Goal: Task Accomplishment & Management: Use online tool/utility

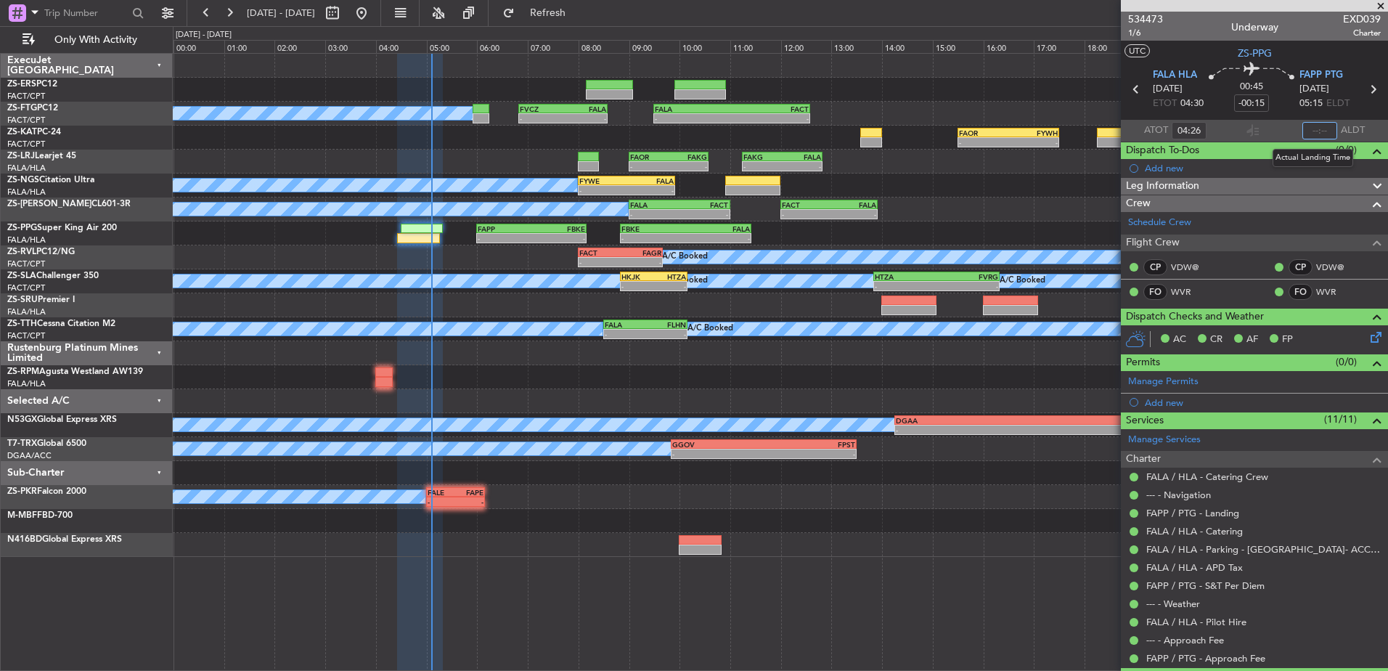
click at [1311, 130] on input "text" at bounding box center [1319, 130] width 35 height 17
click at [1313, 131] on input "text" at bounding box center [1319, 130] width 35 height 17
type input "05:09"
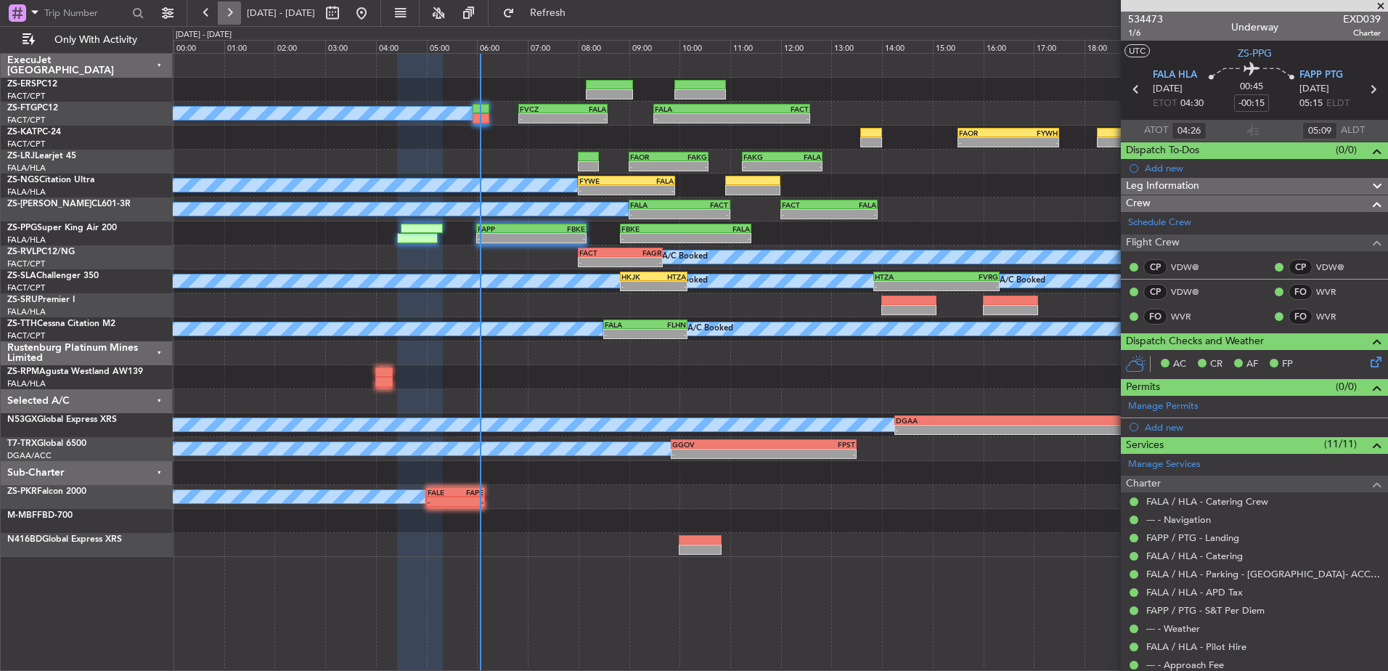
click at [236, 11] on button at bounding box center [229, 12] width 23 height 23
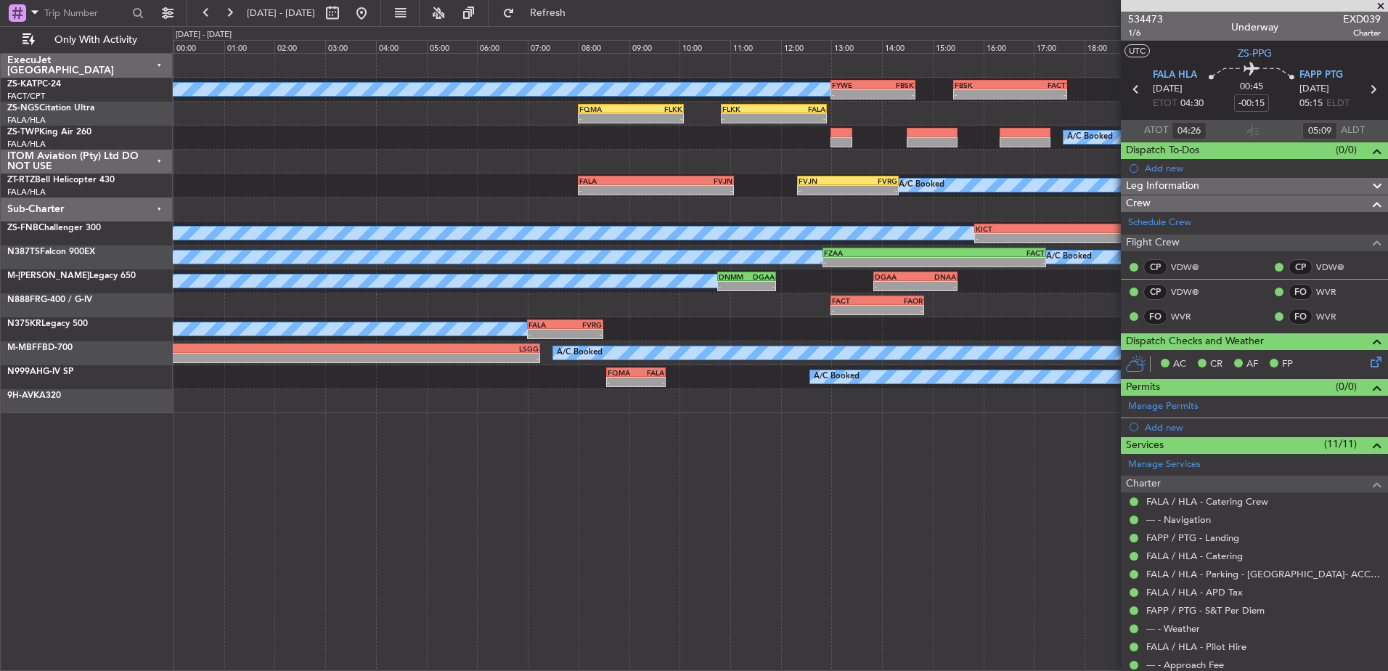
click at [157, 207] on div "Sub-Charter" at bounding box center [87, 209] width 172 height 24
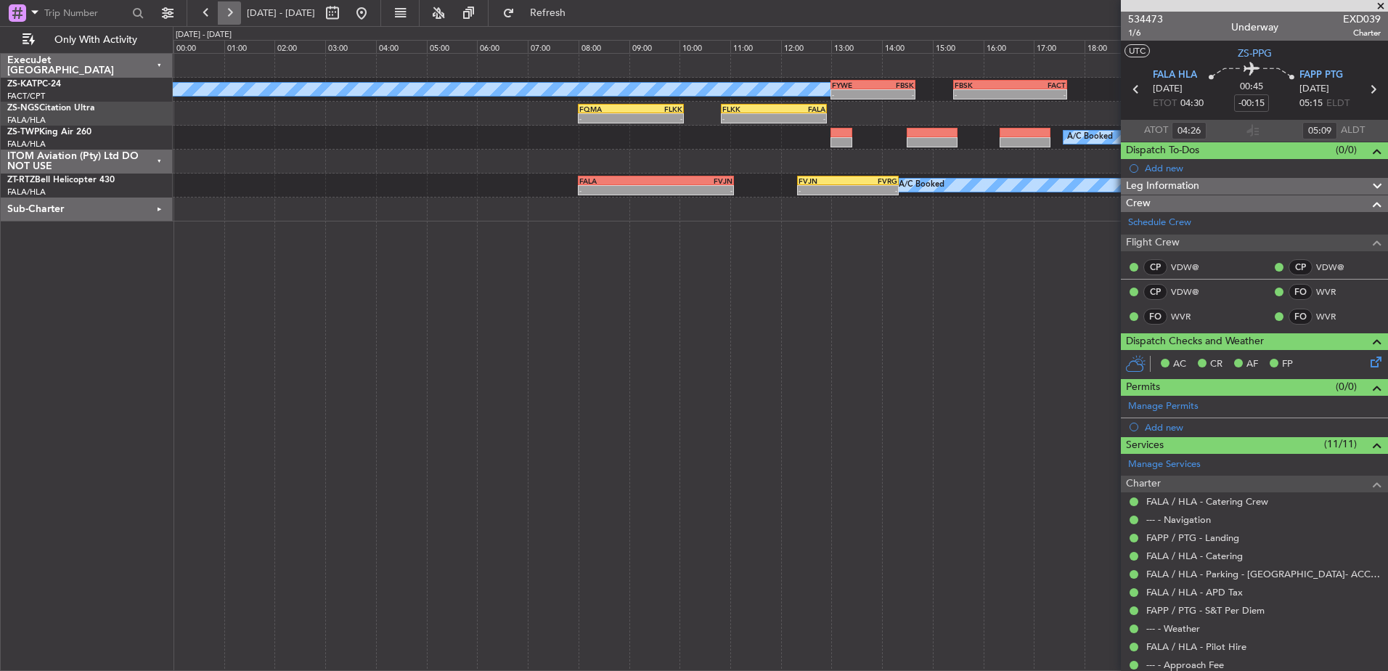
click at [228, 9] on button at bounding box center [229, 12] width 23 height 23
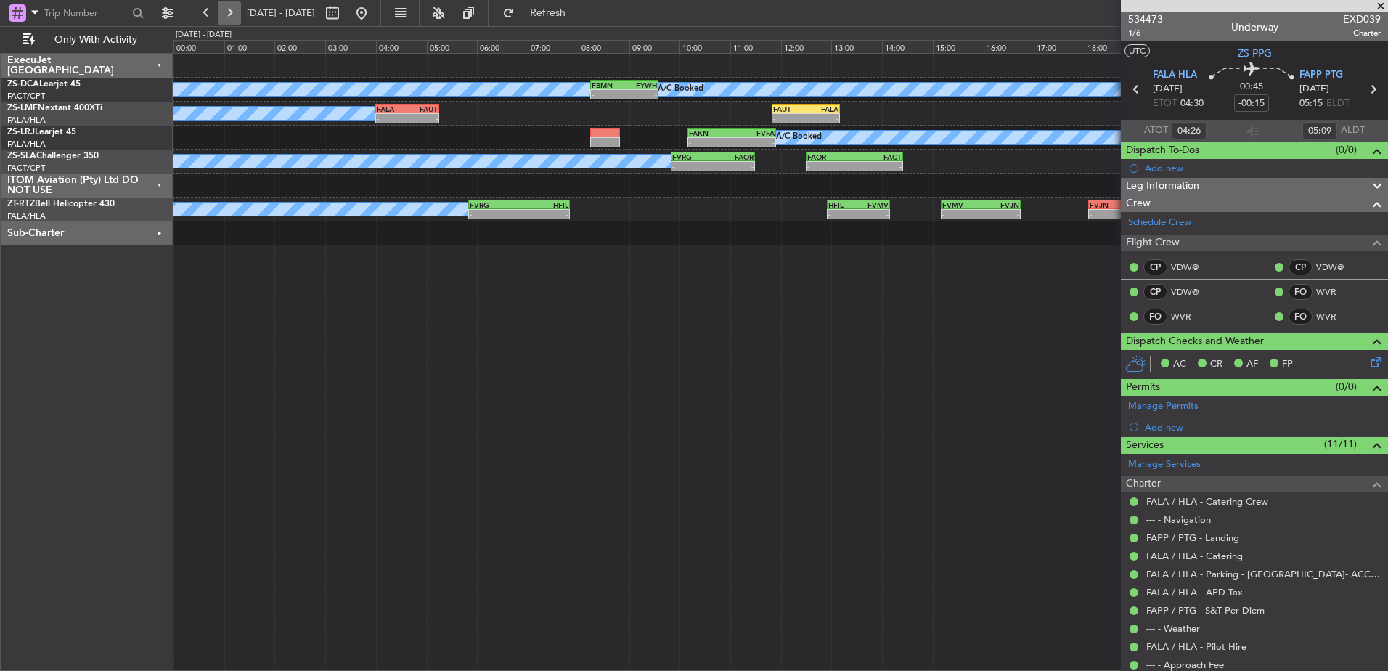
click at [232, 17] on button at bounding box center [229, 12] width 23 height 23
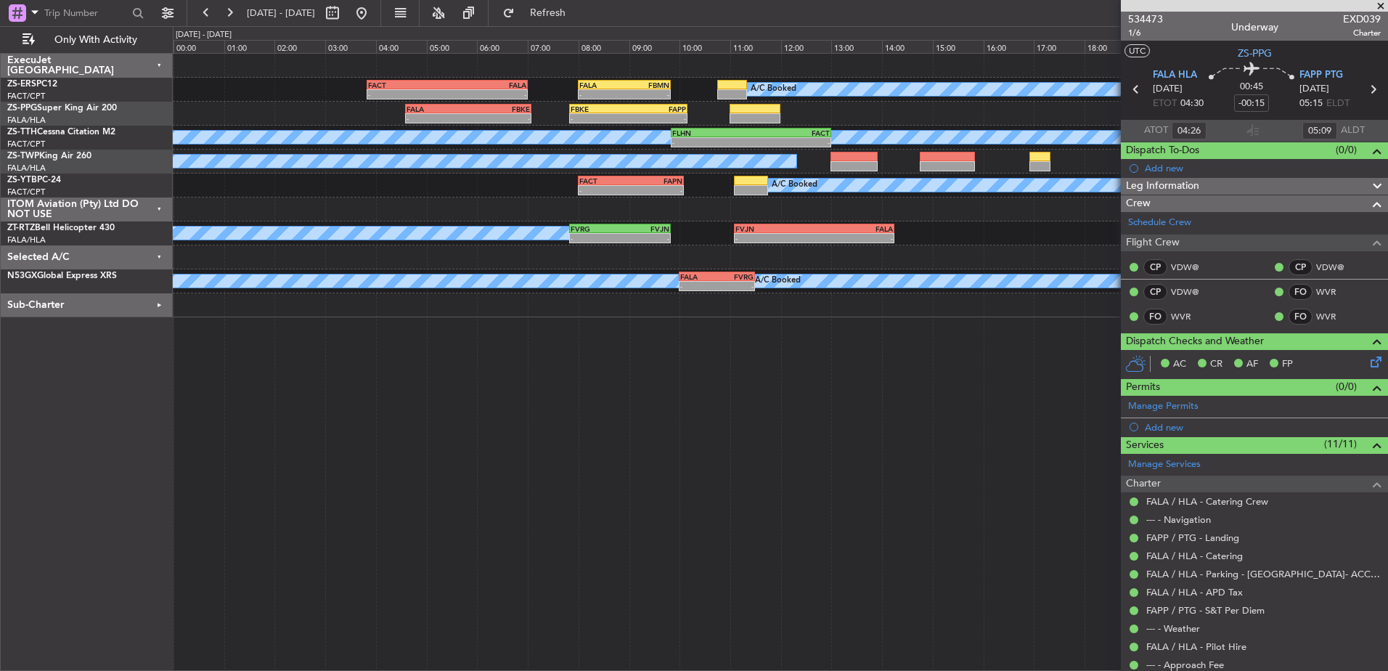
click at [161, 255] on div "Selected A/C" at bounding box center [87, 257] width 172 height 24
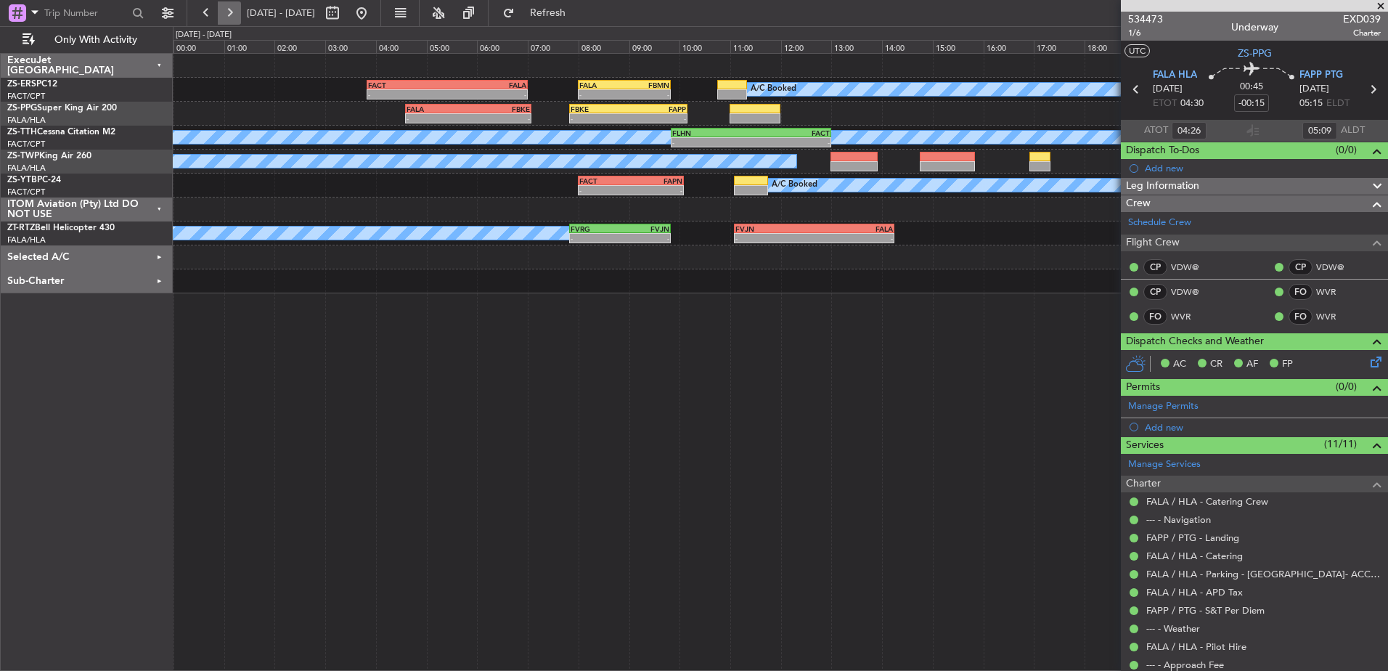
click at [229, 5] on button at bounding box center [229, 12] width 23 height 23
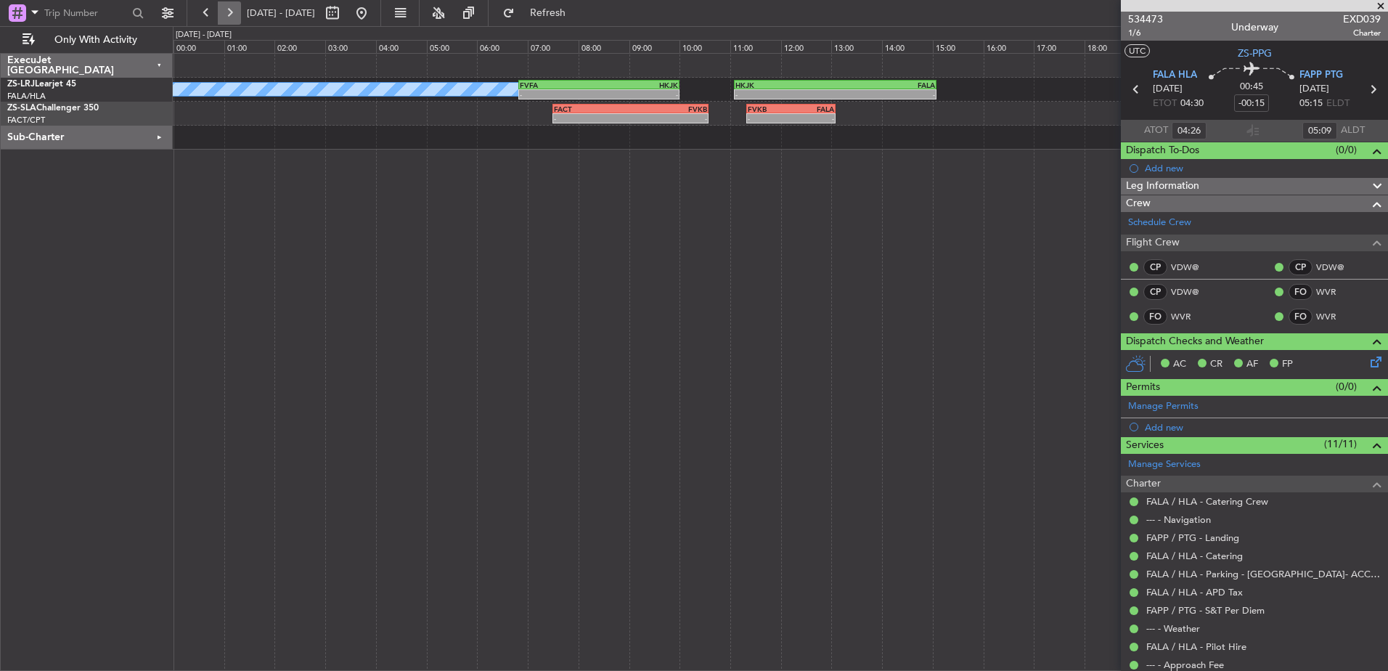
click at [234, 15] on button at bounding box center [229, 12] width 23 height 23
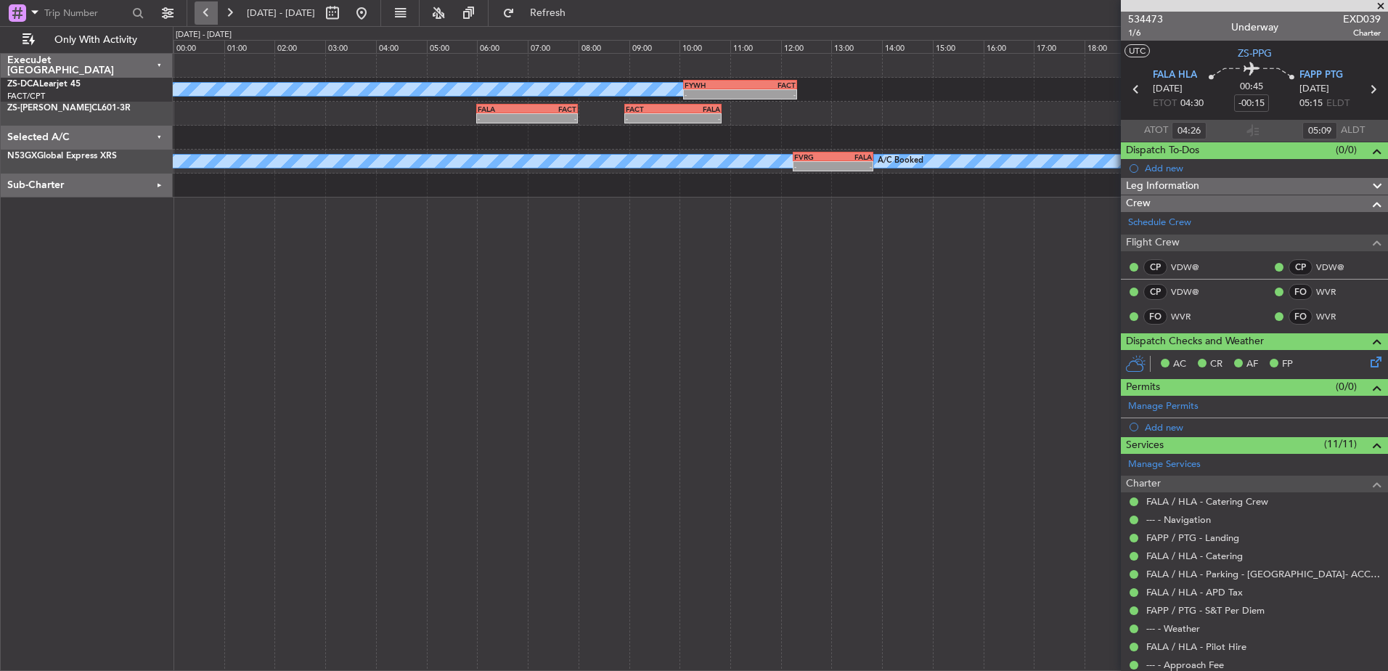
click at [199, 20] on button at bounding box center [205, 12] width 23 height 23
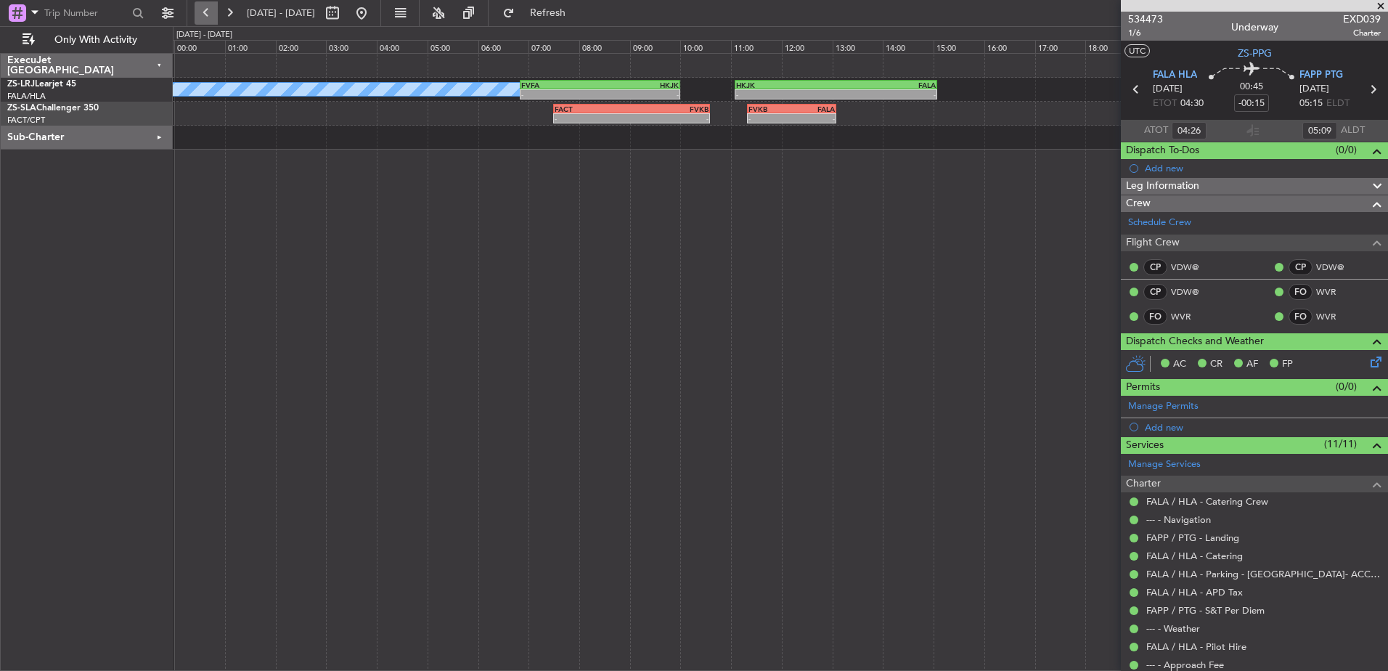
click at [205, 17] on button at bounding box center [205, 12] width 23 height 23
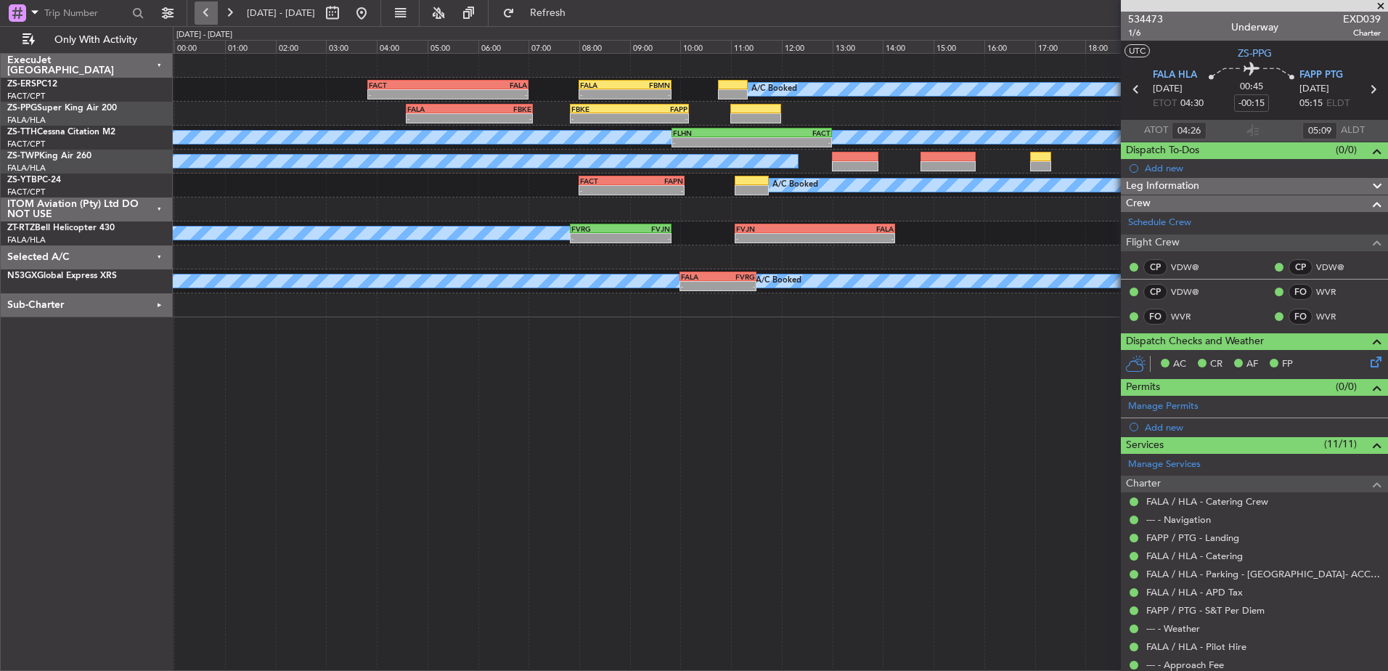
click at [205, 17] on button at bounding box center [205, 12] width 23 height 23
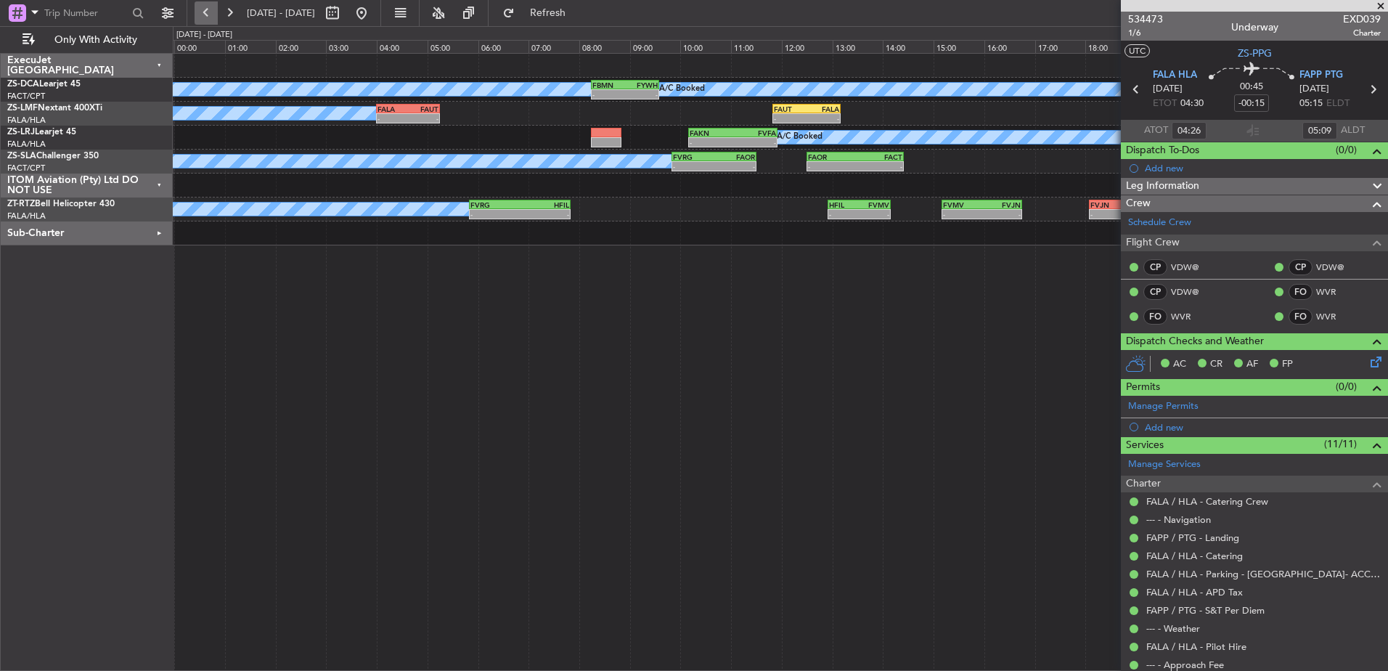
click at [205, 17] on button at bounding box center [205, 12] width 23 height 23
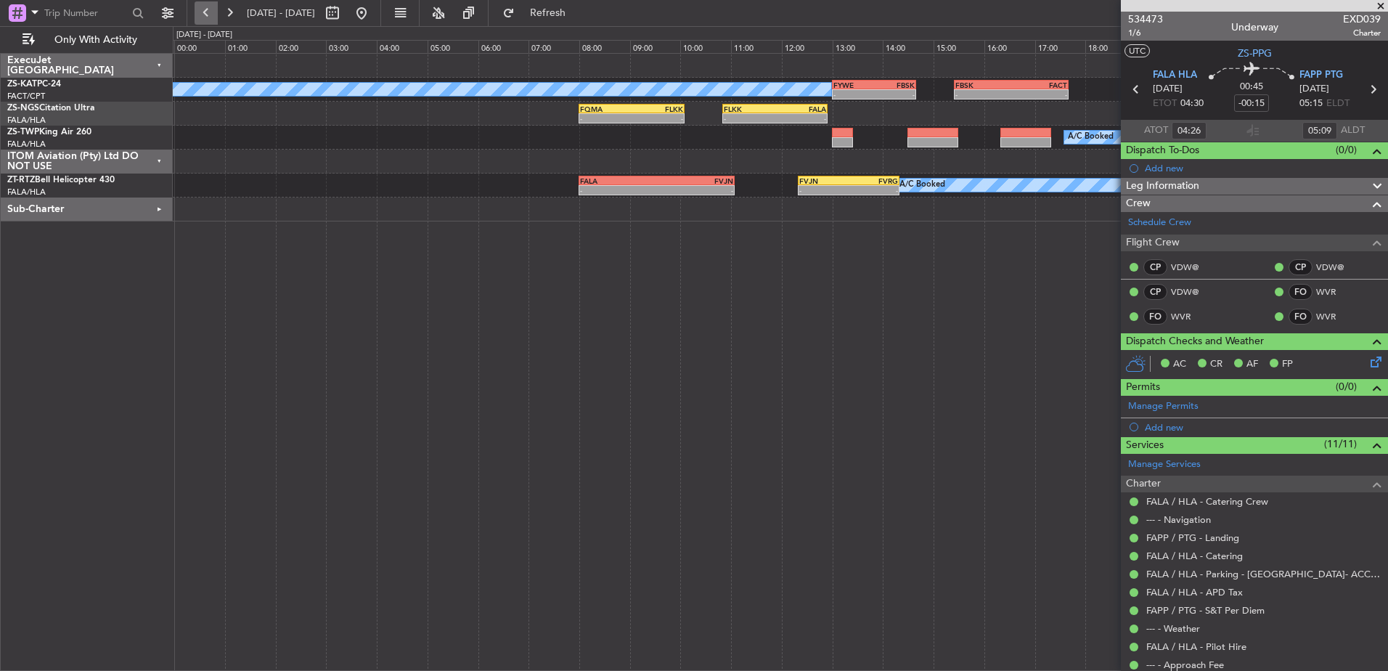
click at [205, 17] on button at bounding box center [205, 12] width 23 height 23
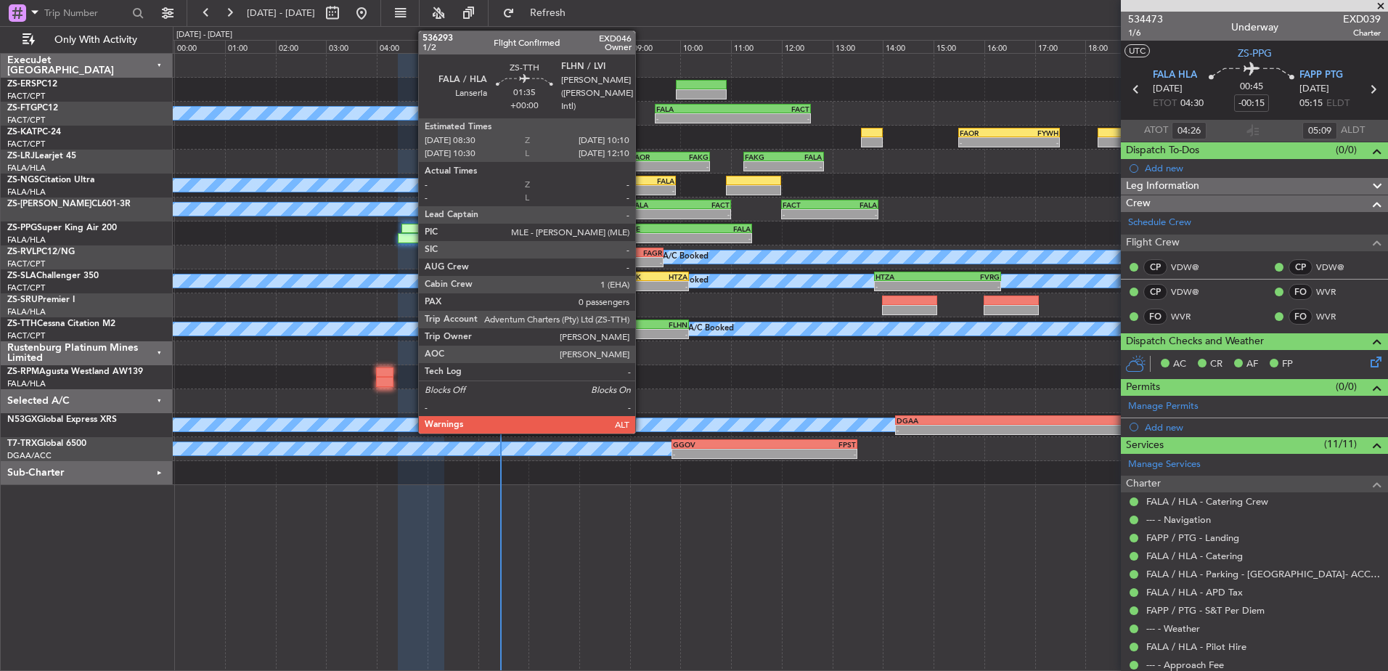
click at [642, 325] on div "FALA" at bounding box center [625, 324] width 41 height 9
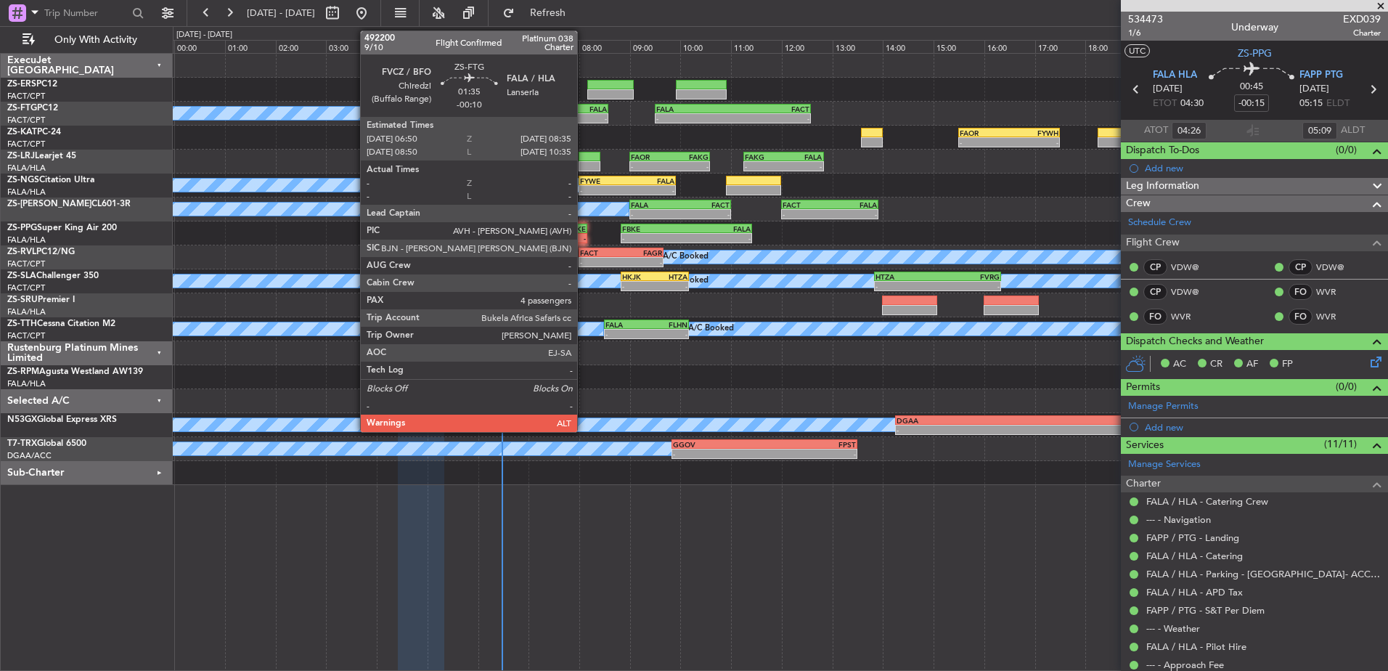
click at [583, 117] on div "-" at bounding box center [585, 118] width 43 height 9
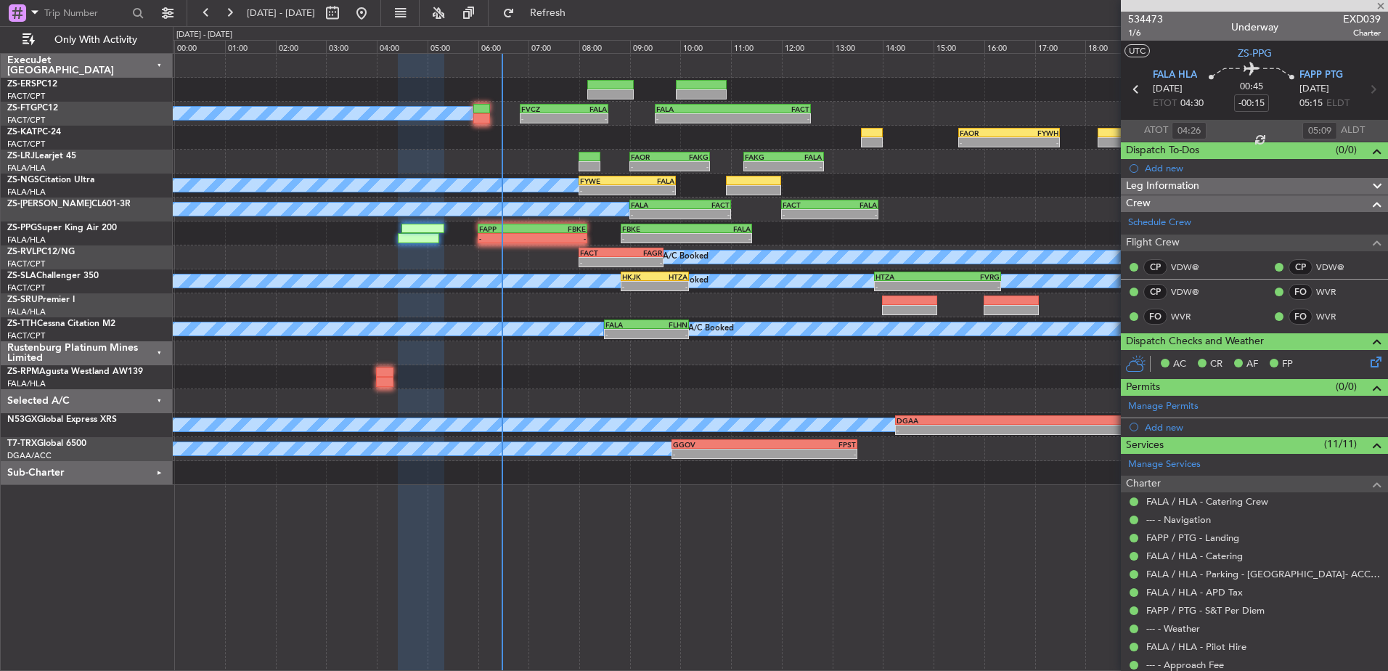
type input "-00:10"
type input "4"
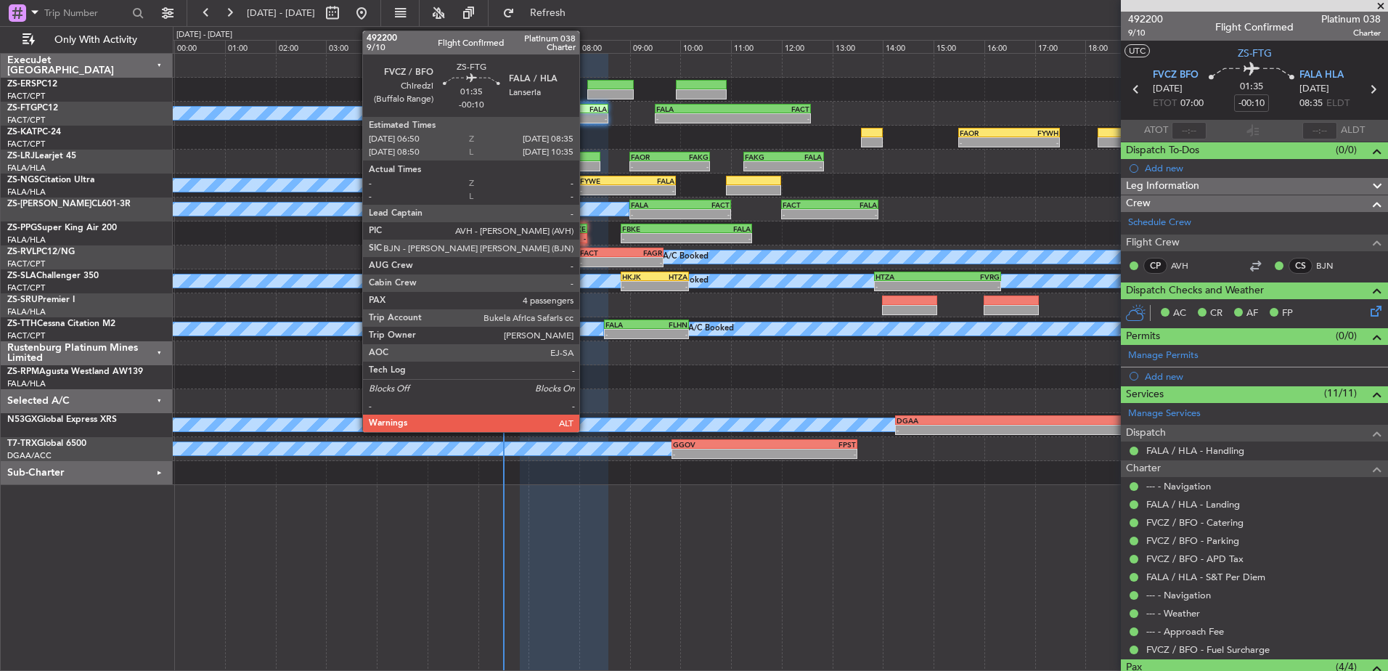
click at [586, 112] on div "FVCZ 06:50 Z FALA 08:35 Z" at bounding box center [564, 109] width 89 height 10
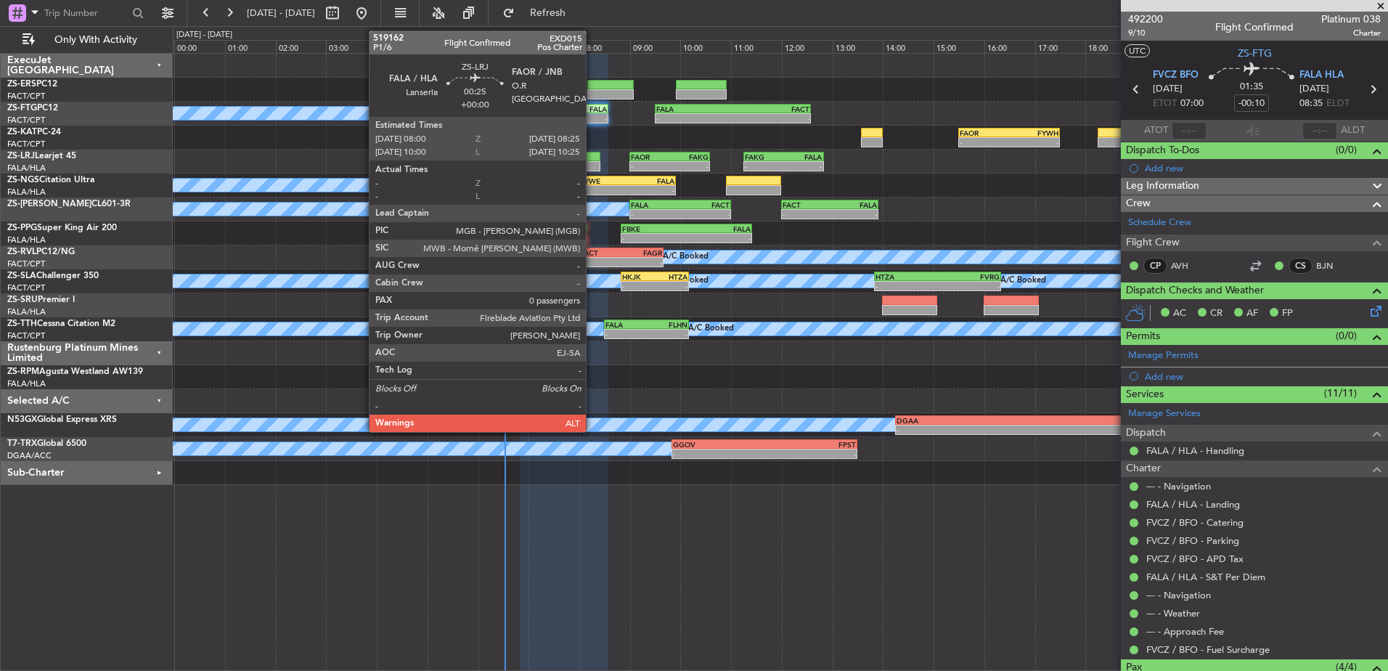
click at [592, 158] on div at bounding box center [589, 157] width 22 height 10
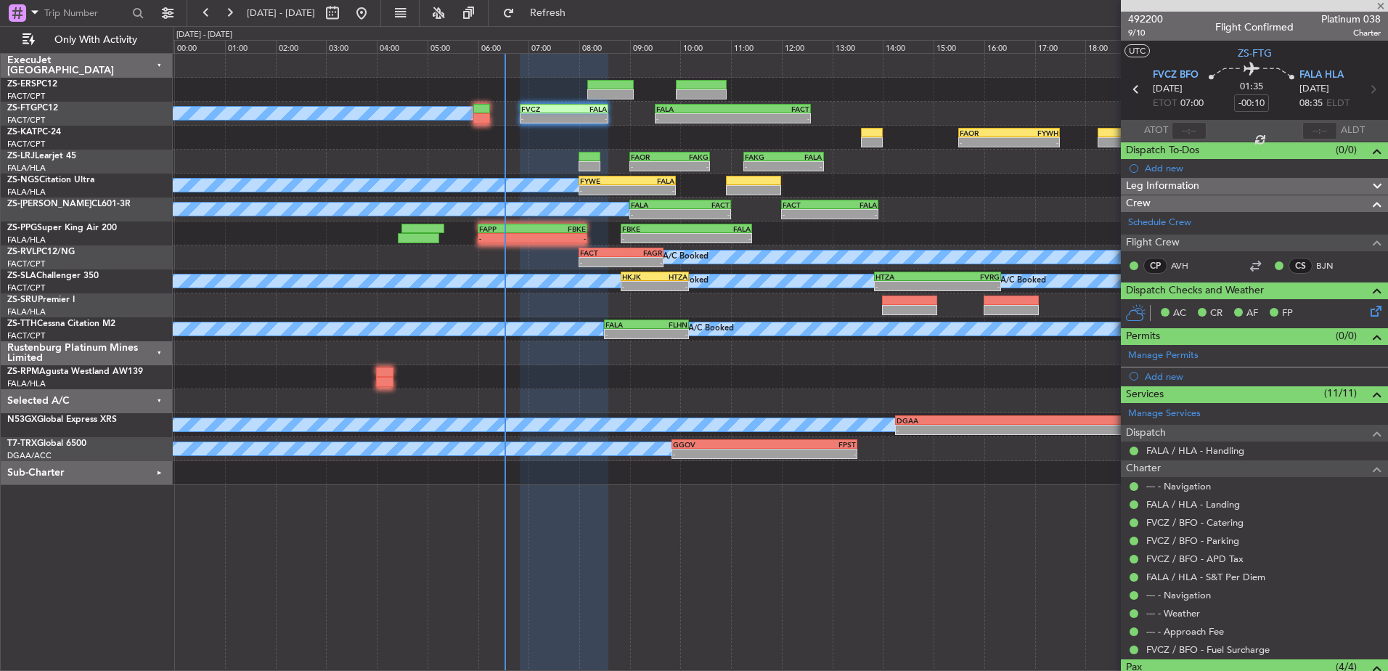
type input "0"
